Goal: Transaction & Acquisition: Purchase product/service

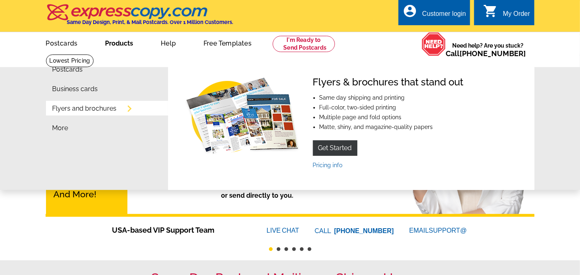
click at [97, 106] on link "Flyers and brochures" at bounding box center [85, 108] width 64 height 7
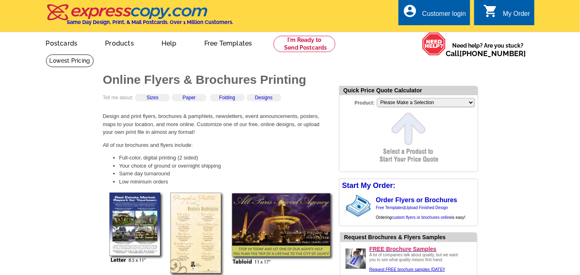
click at [145, 193] on img at bounding box center [221, 237] width 228 height 90
click at [143, 199] on img at bounding box center [221, 237] width 228 height 90
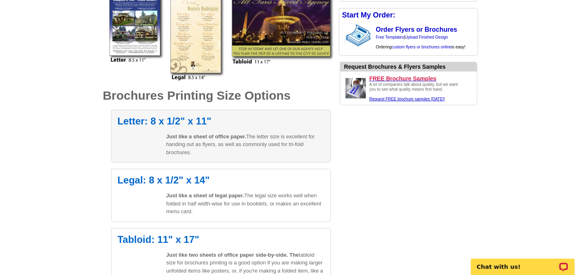
scroll to position [222, 0]
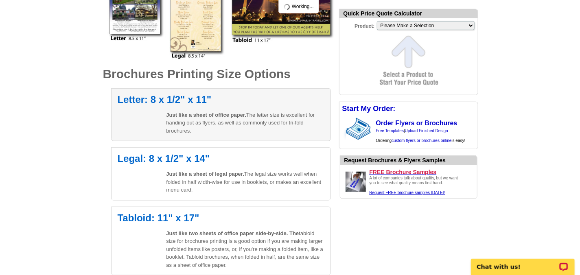
click at [188, 99] on h2 "Letter: 8 x 1/2" x 11"" at bounding box center [221, 100] width 207 height 10
select select "6"
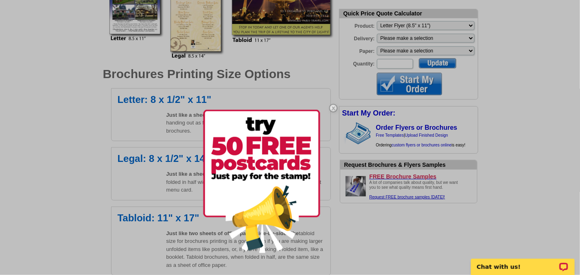
click at [335, 106] on img at bounding box center [334, 108] width 24 height 24
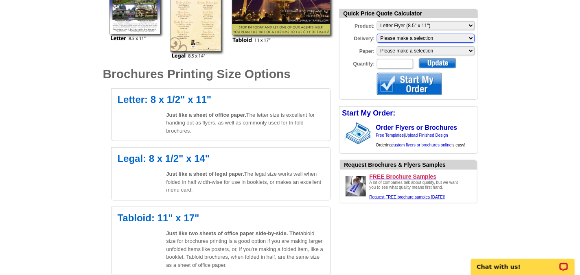
click at [407, 37] on select "Please make a selection Print + Address+USPS First Class Print-Only+Shipped To …" at bounding box center [426, 38] width 98 height 9
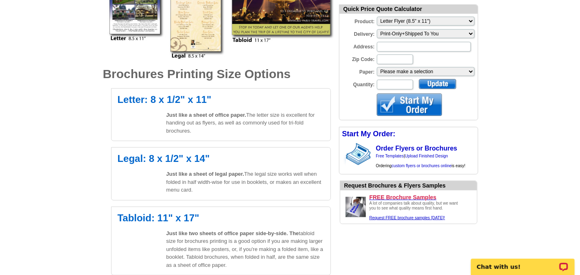
click at [398, 41] on div "Address:" at bounding box center [408, 40] width 138 height 24
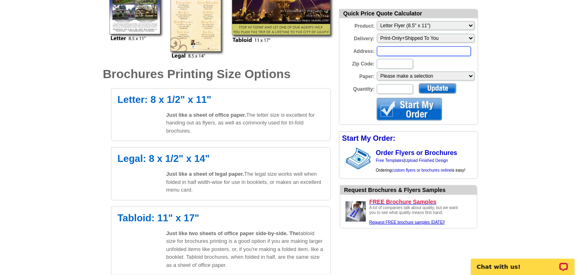
click at [398, 52] on input "Address:" at bounding box center [424, 51] width 94 height 10
type input "11 Cameron Drive"
type input "95965"
click at [433, 72] on select "Please make a selection Uncoated Heavy Card Stock Uncoated Cover Stock Regular …" at bounding box center [426, 76] width 98 height 9
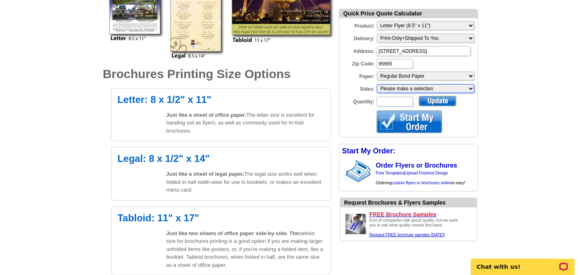
click at [408, 88] on select "Please make a selection One sided, color Two sided, color + B/W Two sided, full…" at bounding box center [426, 88] width 98 height 9
select select "3"
click at [377, 84] on select "Please make a selection One sided, color Two sided, color + B/W Two sided, full…" at bounding box center [426, 88] width 98 height 9
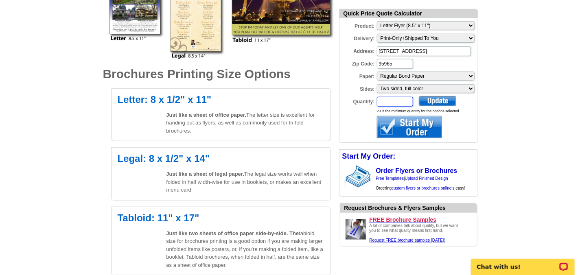
click at [397, 103] on input "Quantity:" at bounding box center [395, 102] width 36 height 10
type input "100"
click at [434, 119] on div at bounding box center [409, 127] width 65 height 22
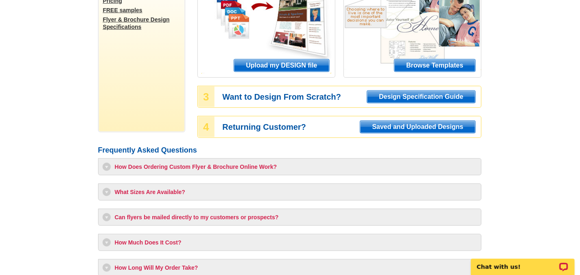
scroll to position [148, 0]
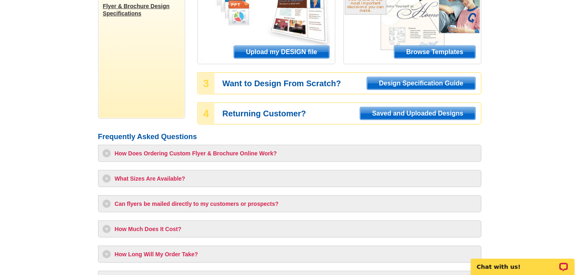
click at [260, 232] on h3 "How Much Does It Cost?" at bounding box center [290, 229] width 375 height 8
select select "6"
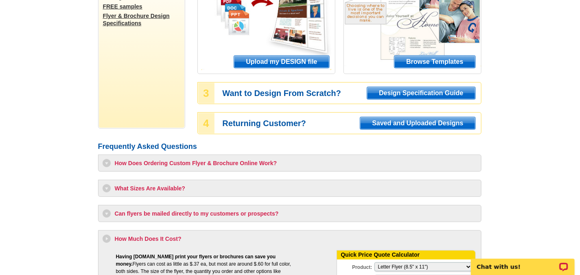
scroll to position [74, 0]
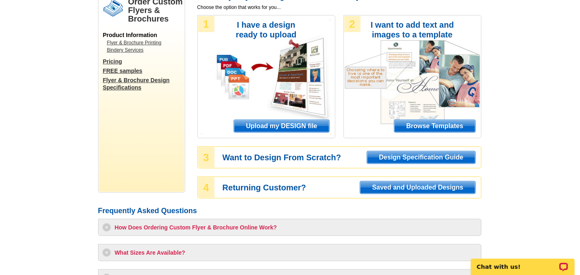
click at [283, 129] on span "Upload my DESIGN file" at bounding box center [281, 126] width 95 height 12
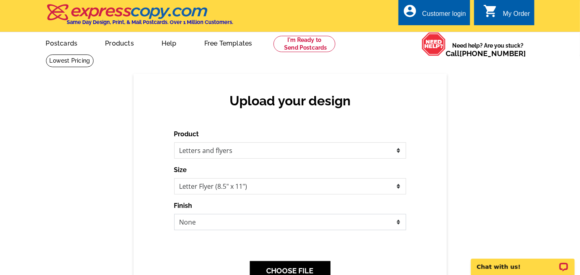
click at [261, 220] on select "None Envelope Mailer Bi-fold Mailer Tri-fold Mailer" at bounding box center [290, 222] width 232 height 16
click at [257, 206] on div "Finish None Envelope Mailer Bi-fold Mailer Tri-fold Mailer" at bounding box center [290, 215] width 232 height 29
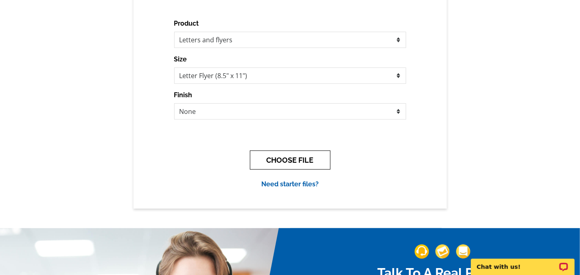
click at [265, 161] on button "CHOOSE FILE" at bounding box center [290, 160] width 81 height 19
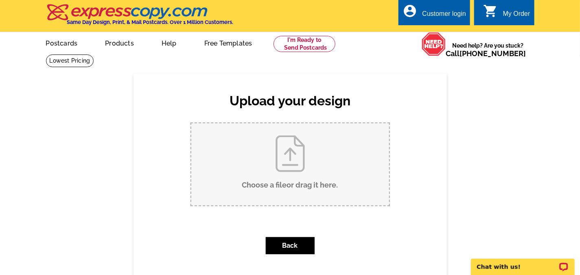
click at [280, 160] on input "Choose a file or drag it here ." at bounding box center [290, 164] width 198 height 82
type input "C:\fakepath\JM Flyer - Meet Julie.pdf"
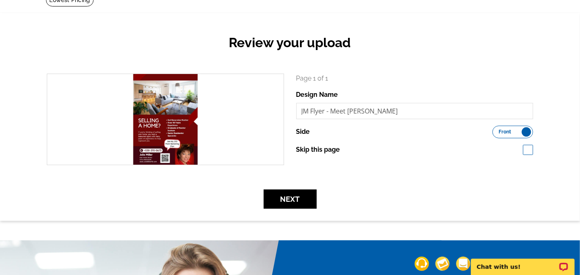
scroll to position [74, 0]
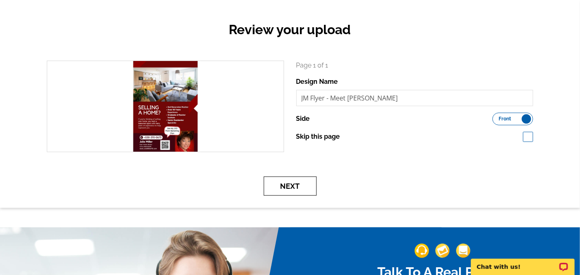
click at [286, 178] on button "Next" at bounding box center [290, 186] width 53 height 19
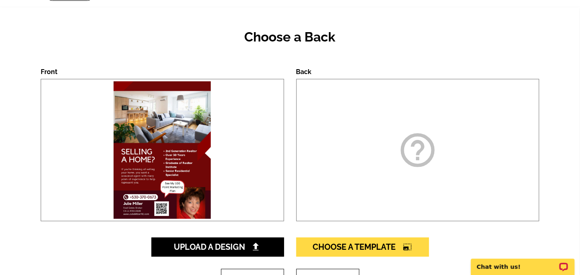
scroll to position [74, 0]
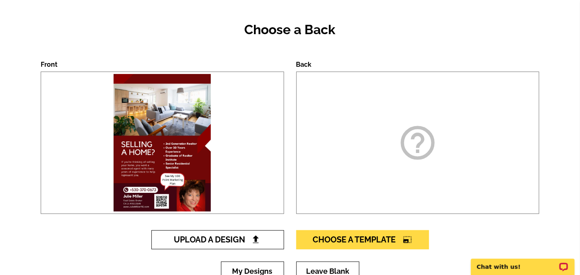
click at [263, 244] on link "Upload A Design" at bounding box center [217, 239] width 133 height 19
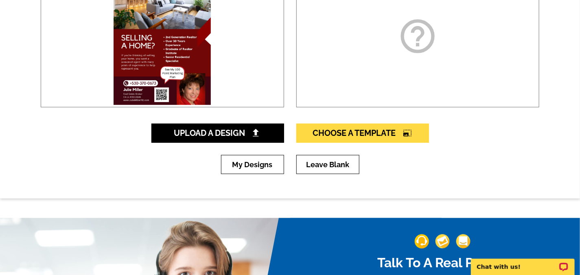
scroll to position [185, 0]
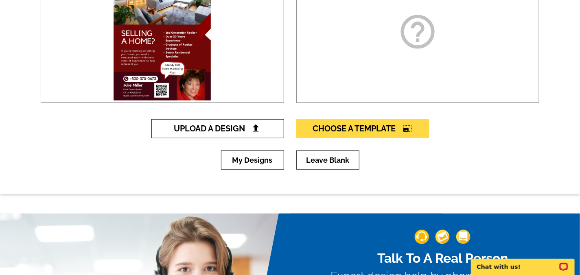
click at [252, 129] on img at bounding box center [256, 128] width 9 height 9
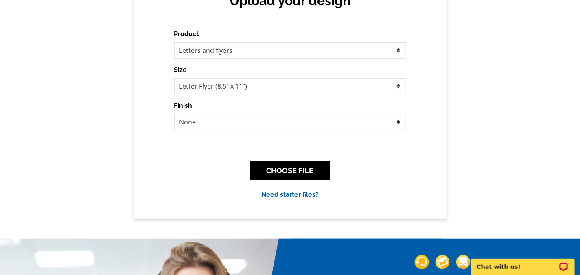
scroll to position [111, 0]
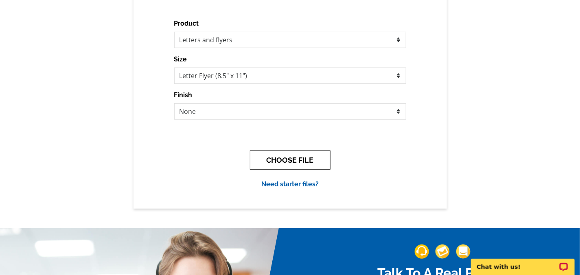
click at [267, 156] on button "CHOOSE FILE" at bounding box center [290, 160] width 81 height 19
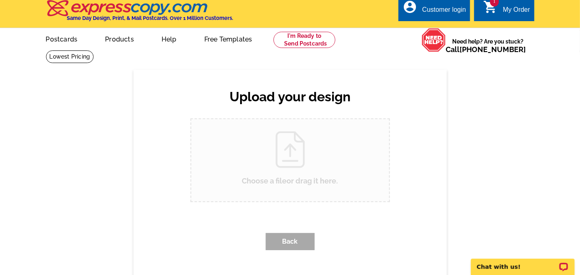
scroll to position [0, 0]
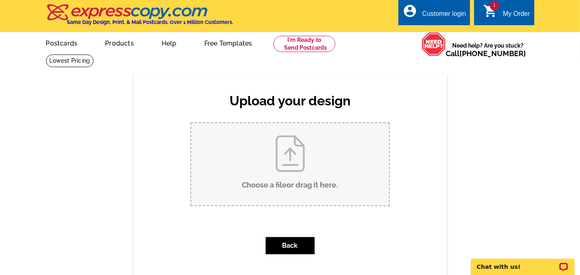
click at [299, 156] on input "Choose a file or drag it here ." at bounding box center [290, 164] width 198 height 82
type input "C:\fakepath\JM Farm Letter.pdf"
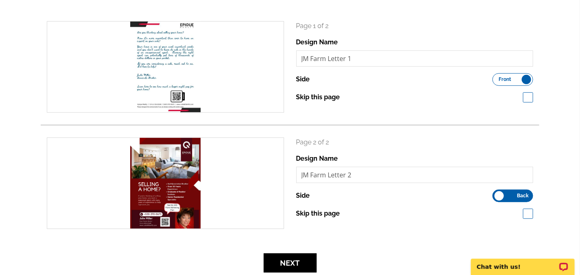
scroll to position [148, 0]
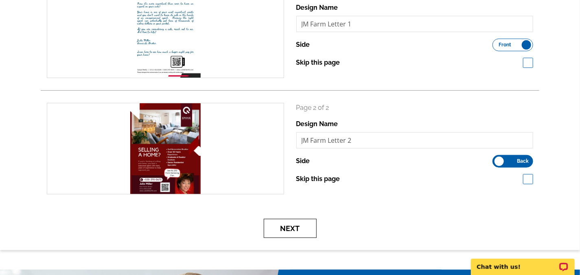
click at [290, 223] on button "Next" at bounding box center [290, 228] width 53 height 19
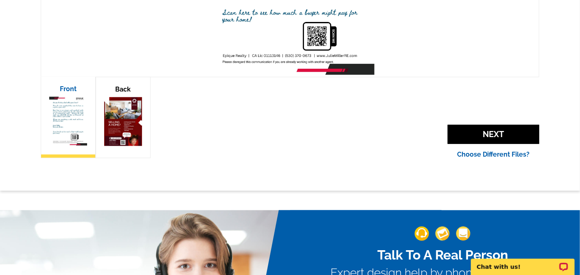
scroll to position [296, 0]
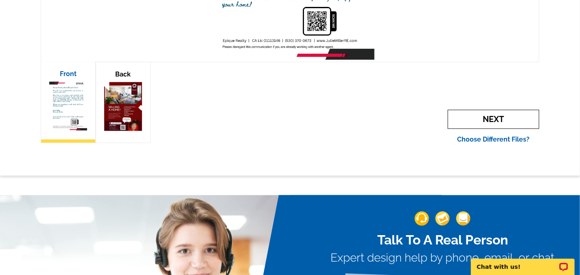
click at [497, 121] on span "Next" at bounding box center [494, 119] width 92 height 19
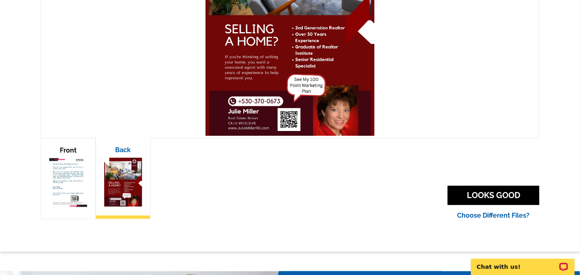
scroll to position [222, 0]
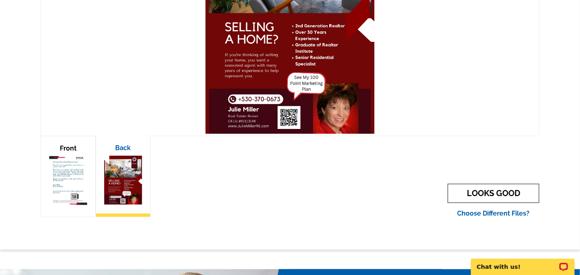
click at [498, 192] on link "LOOKS GOOD" at bounding box center [494, 193] width 92 height 19
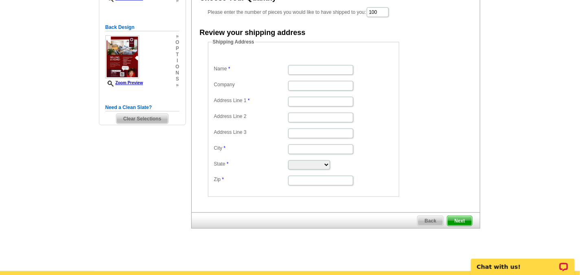
scroll to position [148, 0]
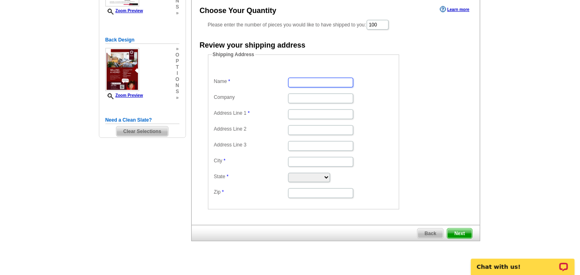
click at [311, 80] on input "Name" at bounding box center [320, 83] width 65 height 10
type input "[PERSON_NAME]"
type input "[STREET_ADDRESS]"
type input "[GEOGRAPHIC_DATA]"
select select "CA"
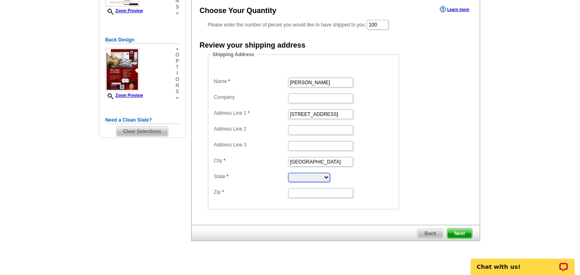
type input "95965"
type input "[PERSON_NAME]"
click at [463, 230] on span "Next" at bounding box center [459, 234] width 24 height 10
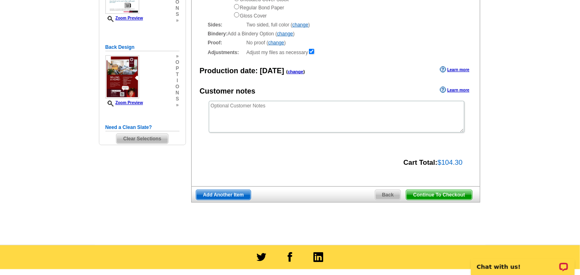
scroll to position [148, 0]
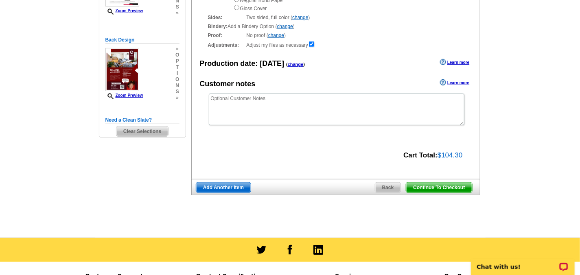
click at [385, 191] on span "Back" at bounding box center [388, 188] width 26 height 10
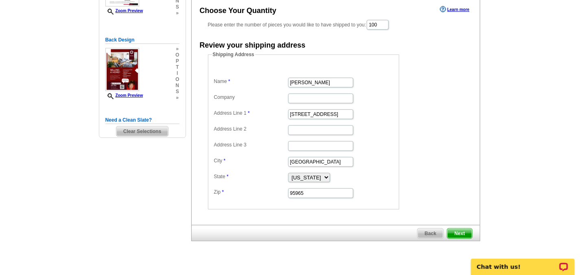
scroll to position [185, 0]
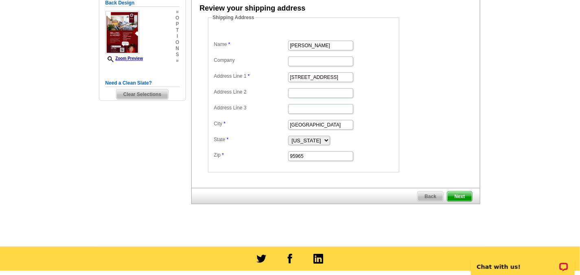
click at [428, 195] on span "Back" at bounding box center [431, 197] width 26 height 10
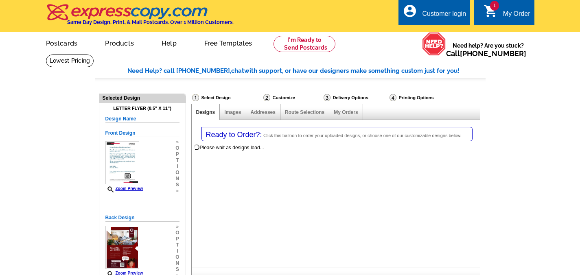
select select "2"
select select "6"
select select "785"
